Goal: Task Accomplishment & Management: Manage account settings

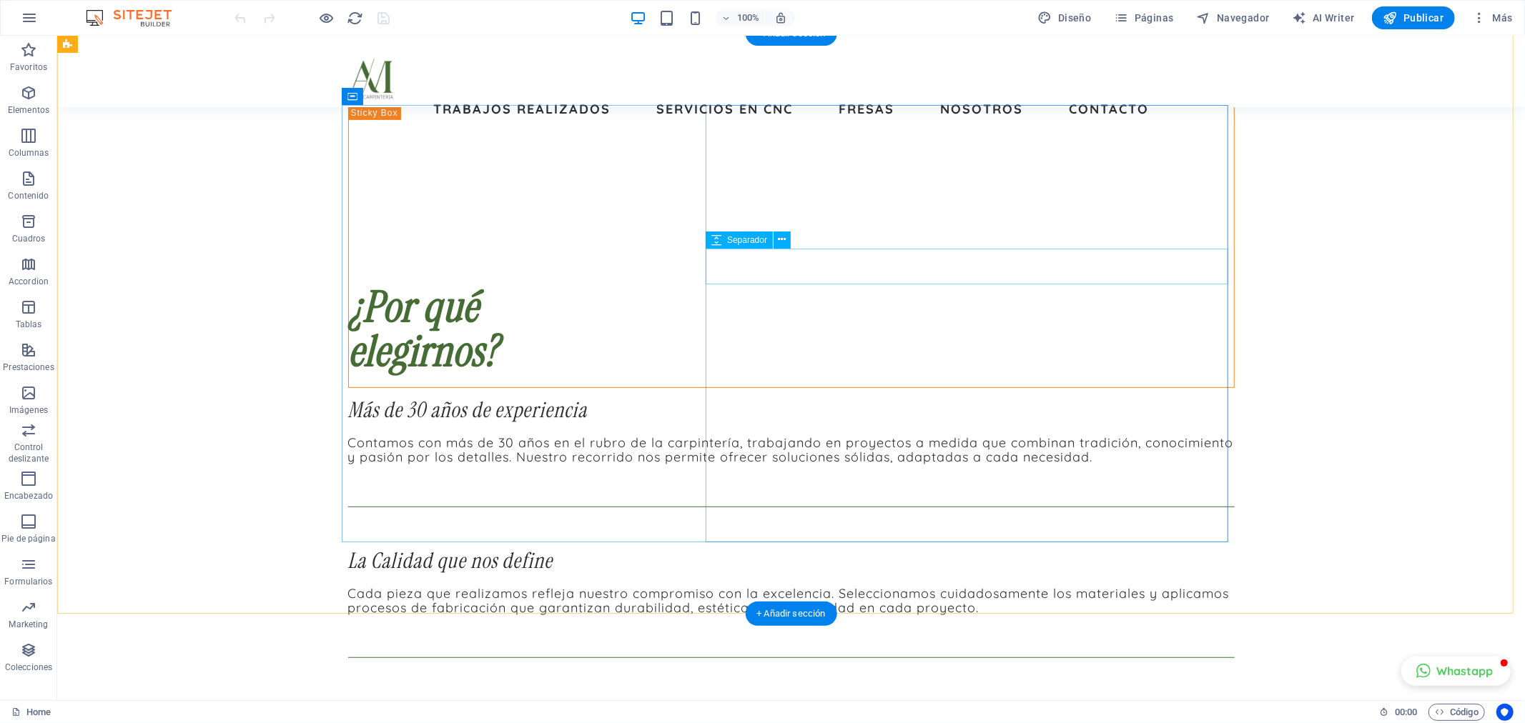
scroll to position [619, 0]
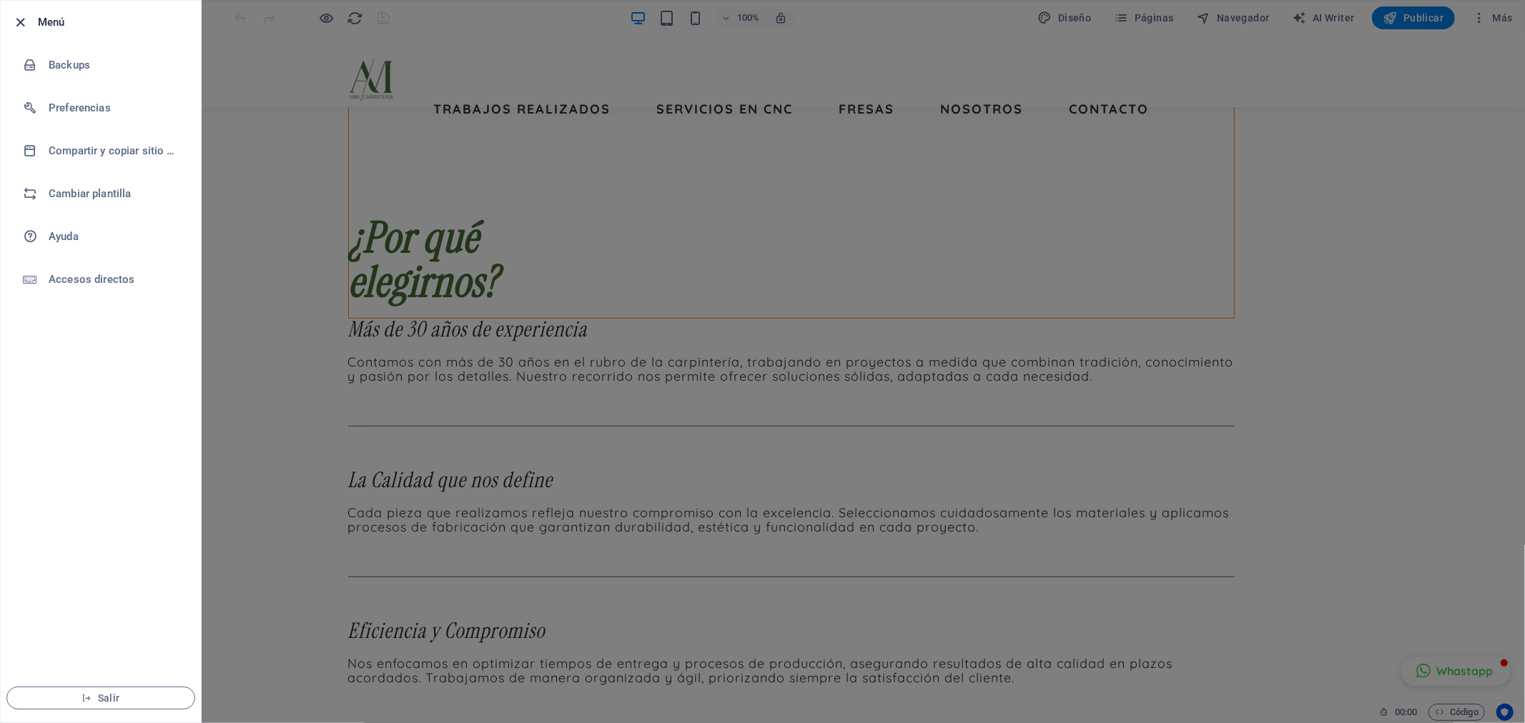
click at [19, 19] on icon "button" at bounding box center [21, 22] width 16 height 16
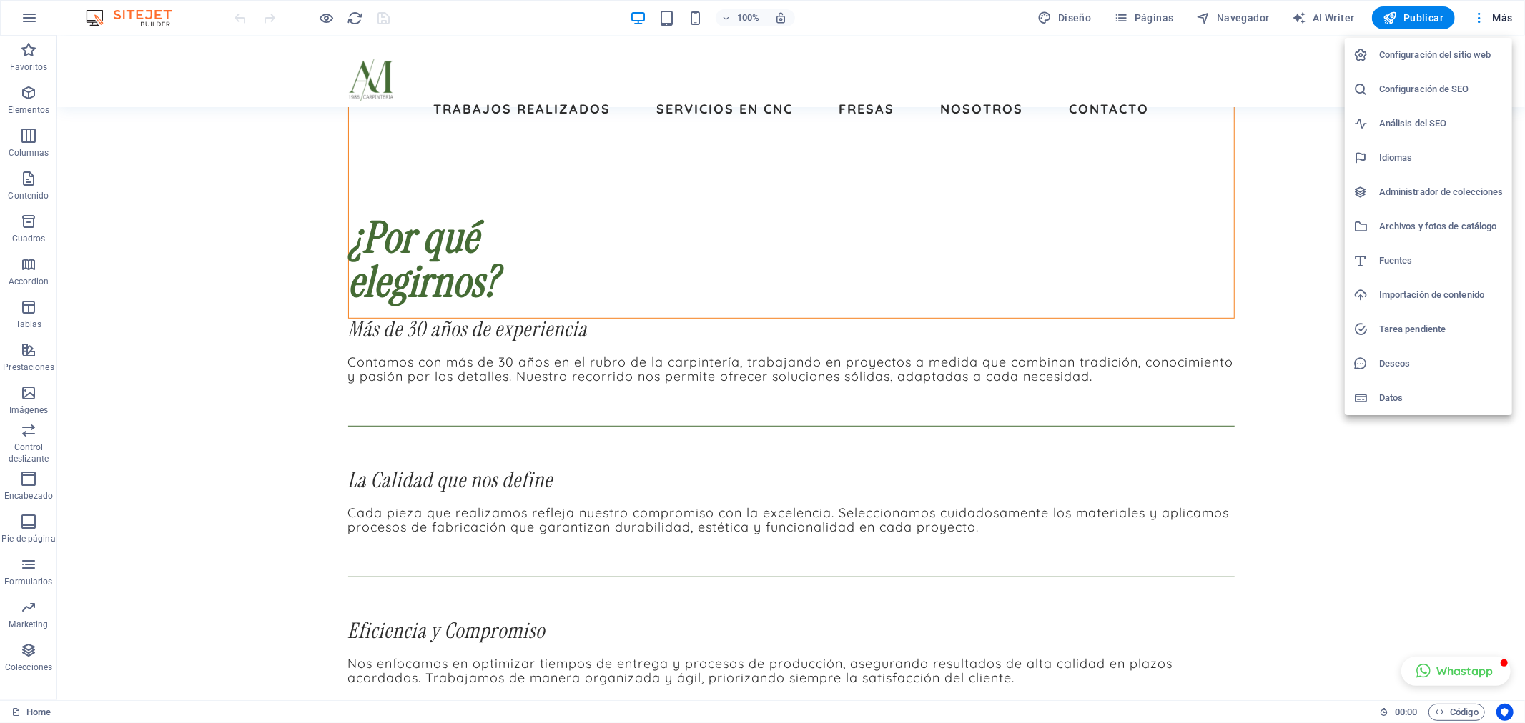
click at [1473, 50] on h6 "Configuración del sitio web" at bounding box center [1441, 54] width 124 height 17
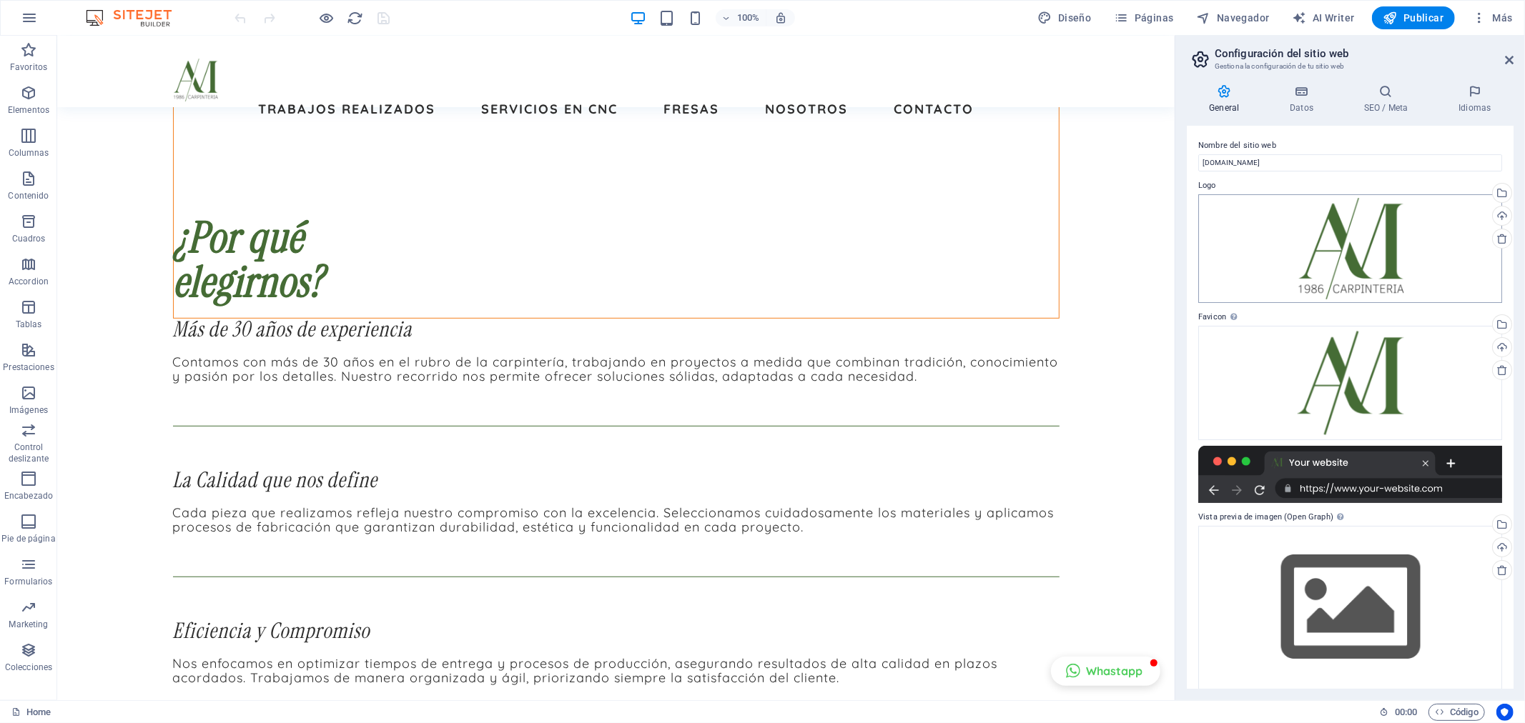
scroll to position [11, 0]
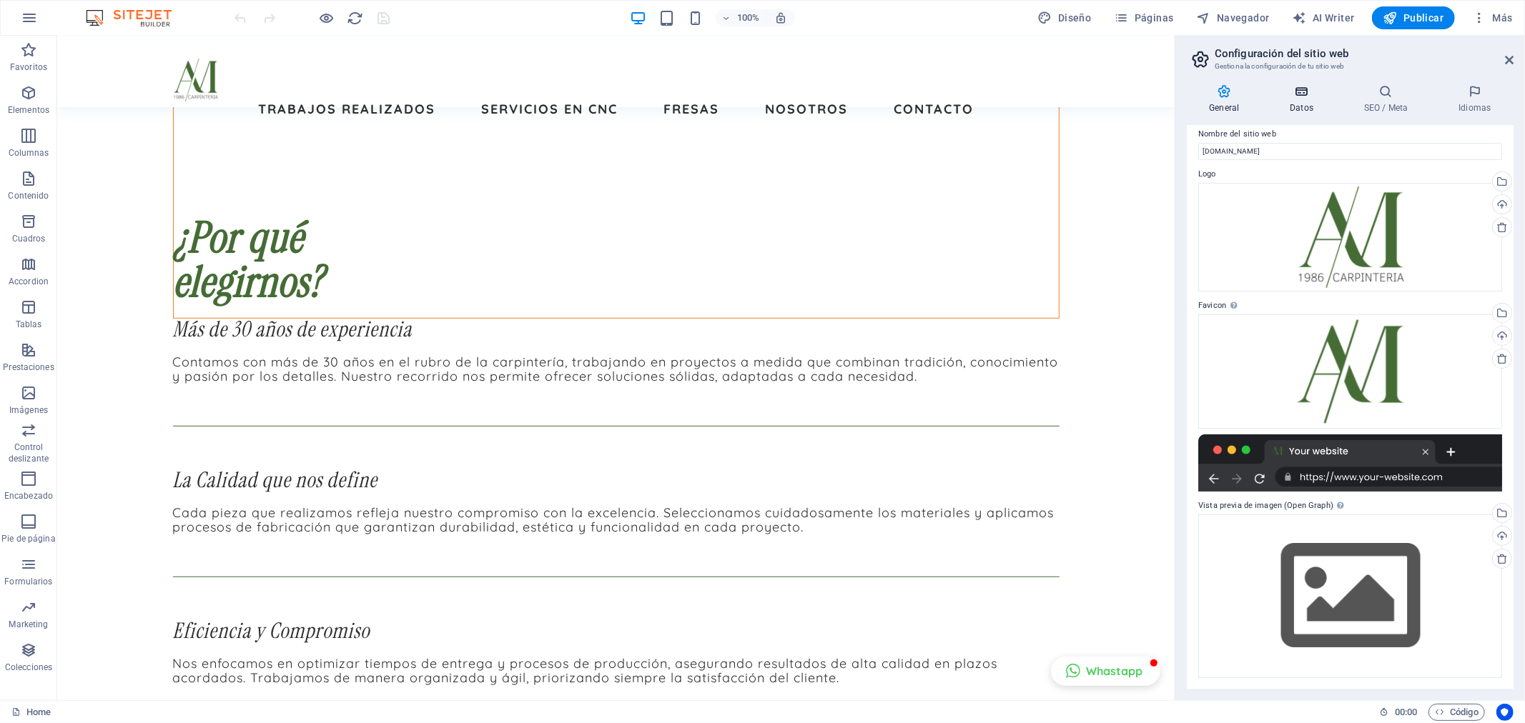
click at [1295, 98] on icon at bounding box center [1301, 91] width 69 height 14
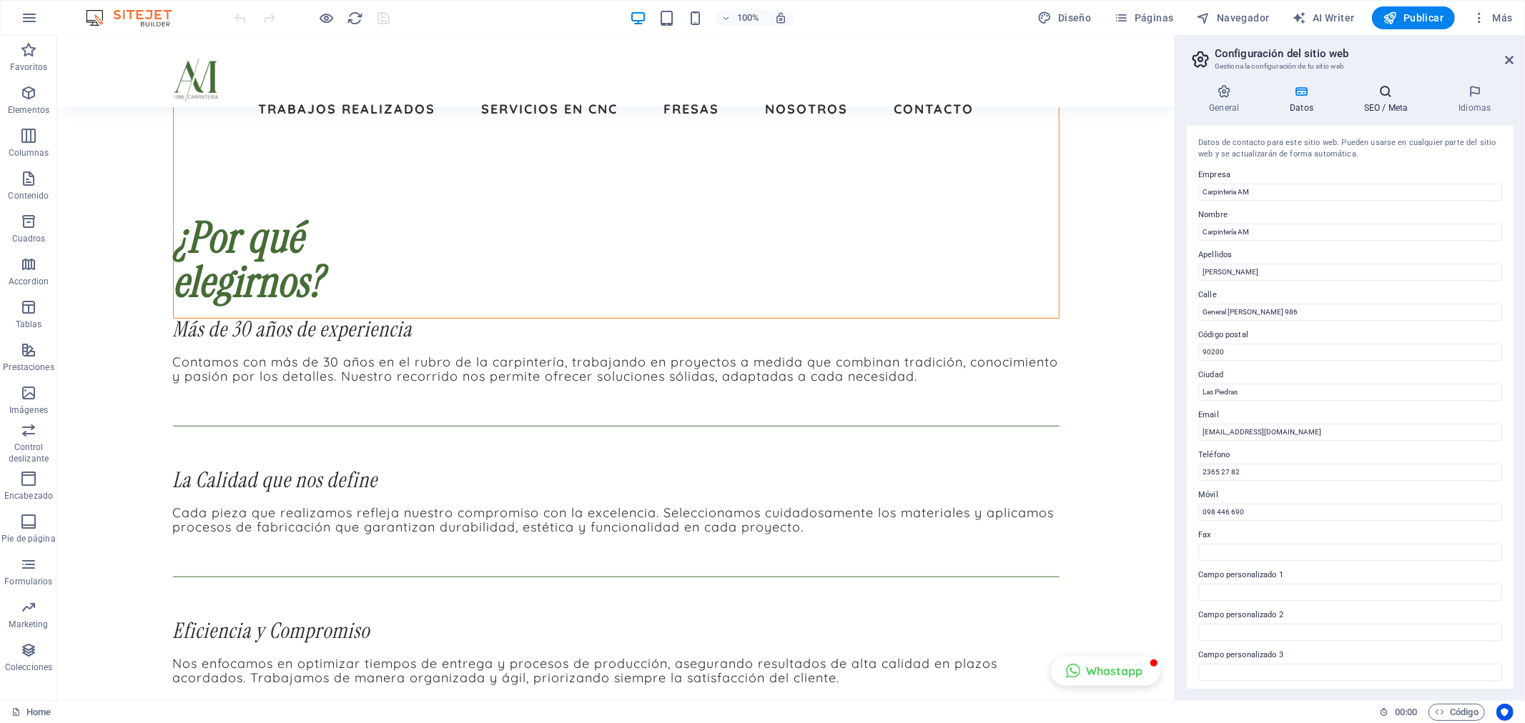
click at [1402, 107] on h4 "SEO / Meta" at bounding box center [1389, 99] width 94 height 30
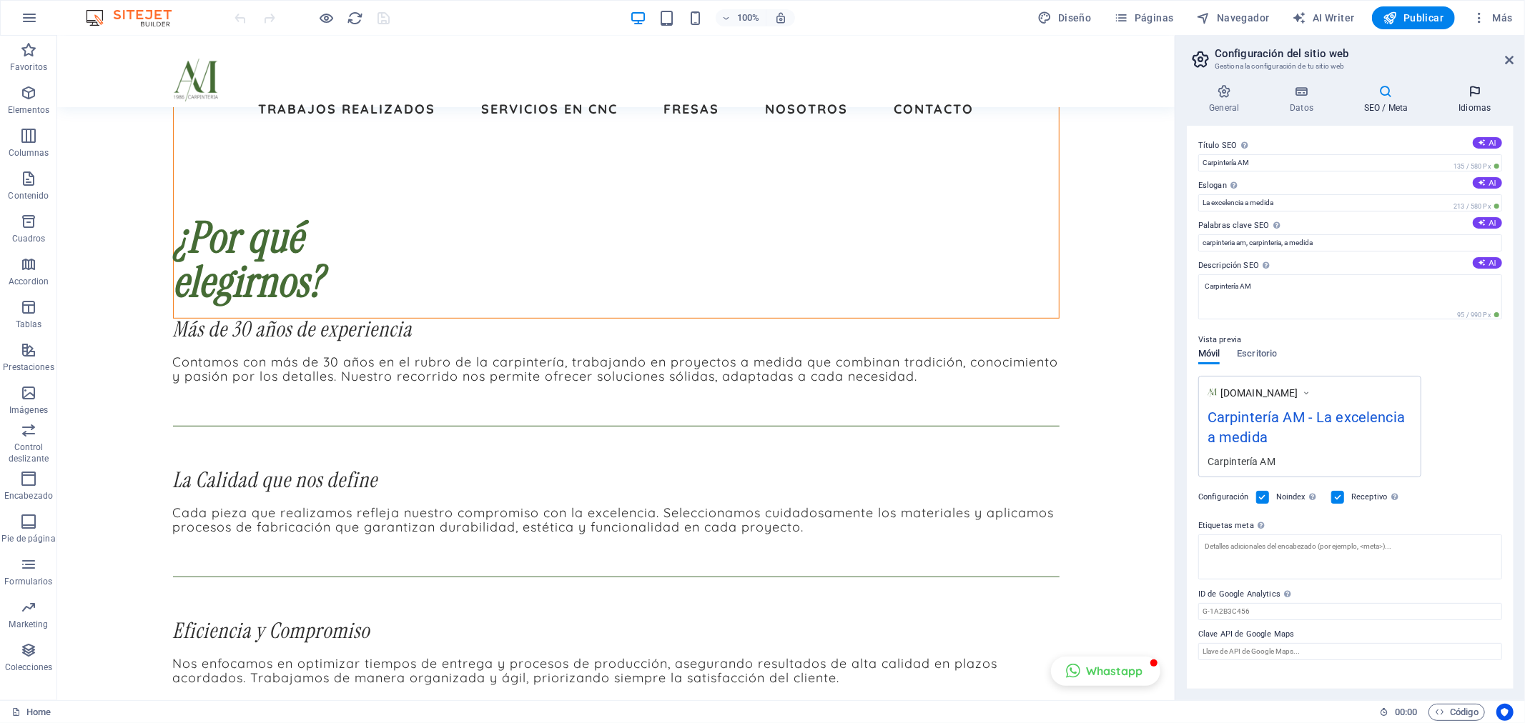
click at [1477, 105] on h4 "Idiomas" at bounding box center [1474, 99] width 77 height 30
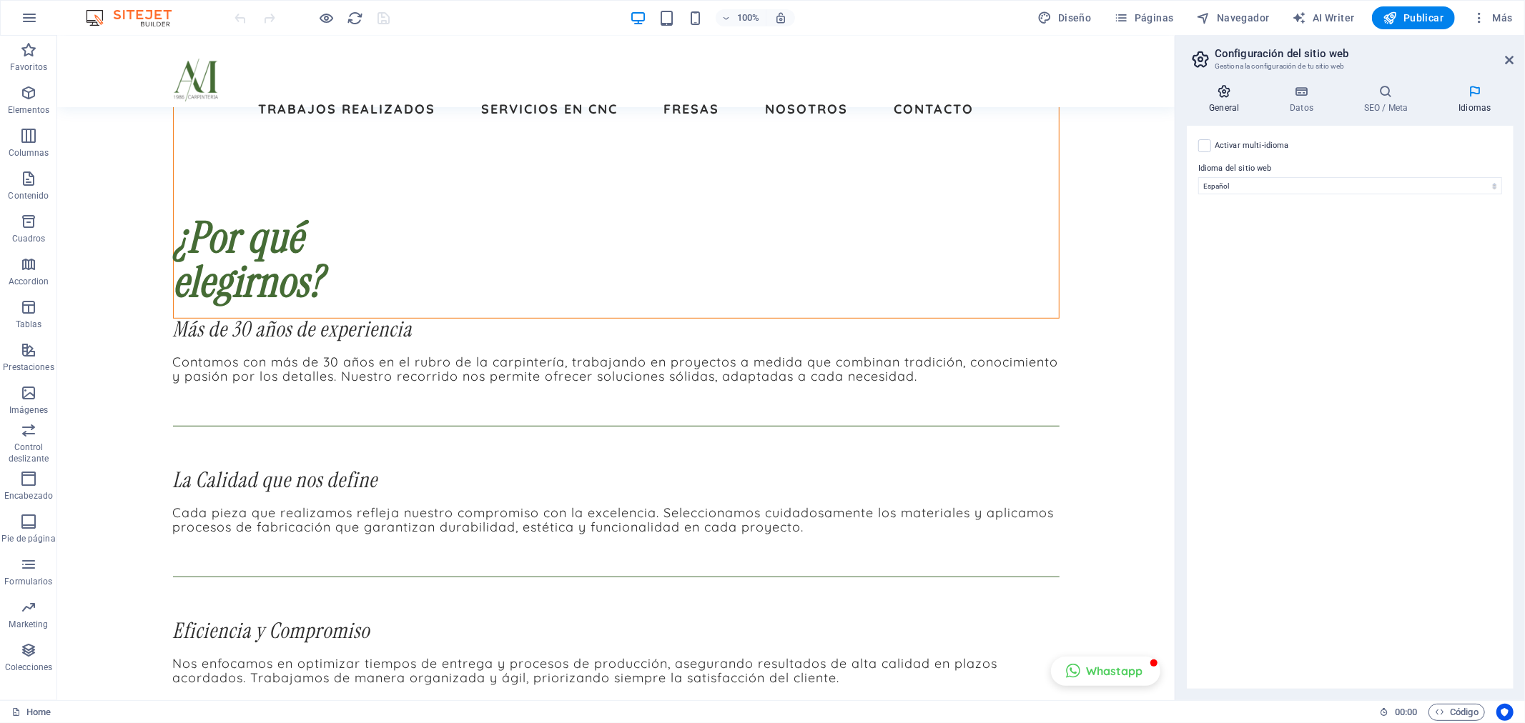
click at [1224, 91] on icon at bounding box center [1224, 91] width 75 height 14
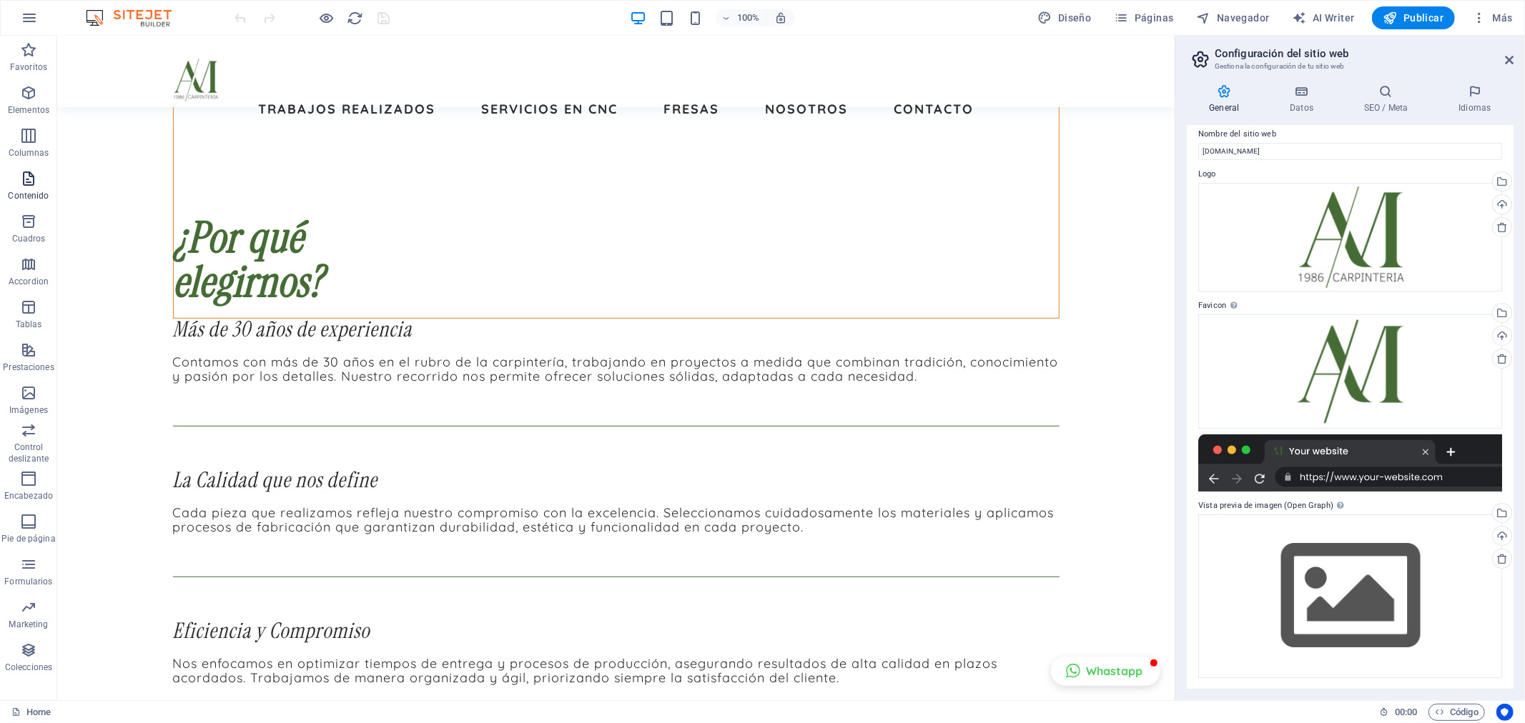
click at [9, 176] on span "Contenido" at bounding box center [28, 187] width 57 height 34
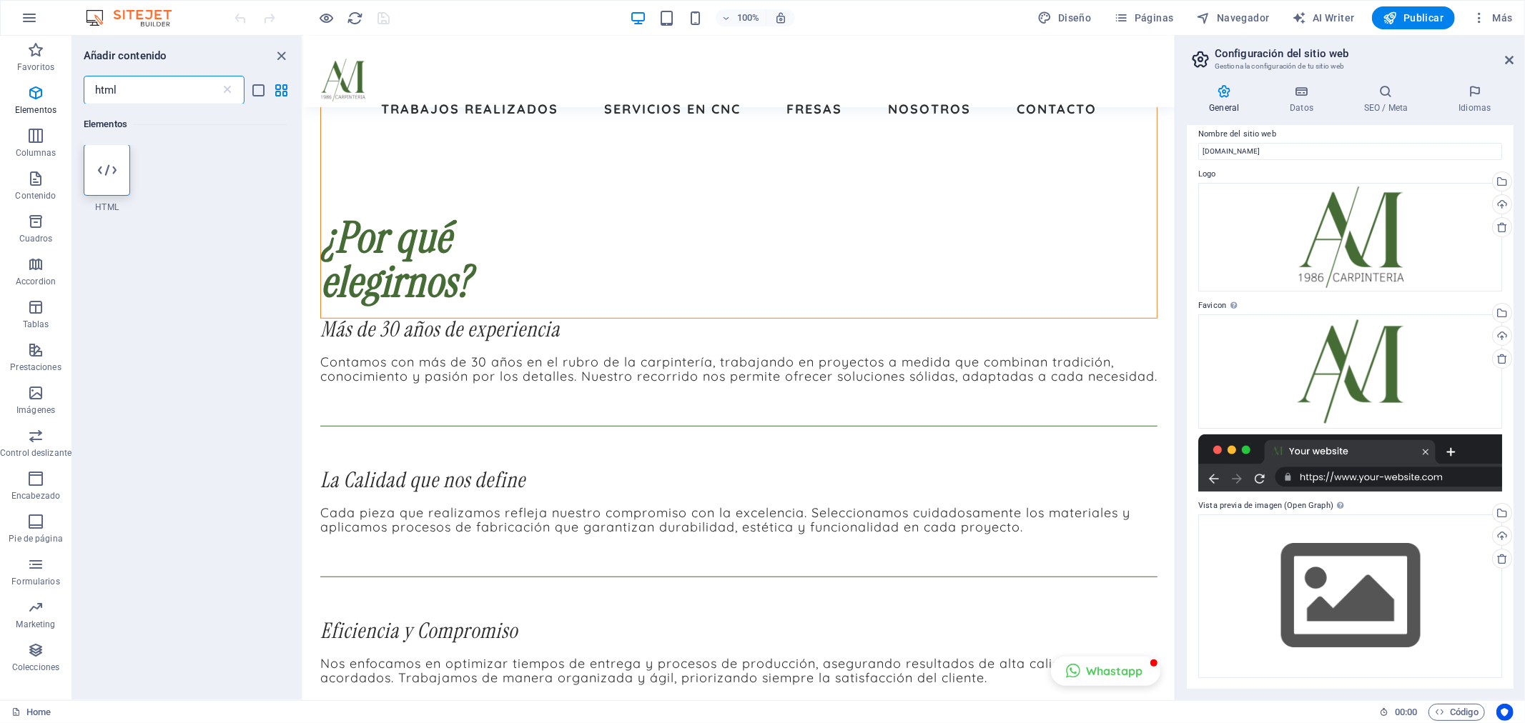
scroll to position [0, 0]
type input "html"
